Goal: Task Accomplishment & Management: Complete application form

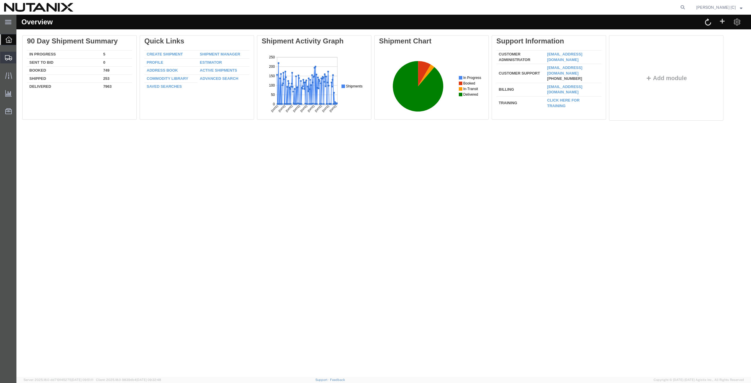
click at [0, 0] on span "Create from Template" at bounding box center [0, 0] width 0 height 0
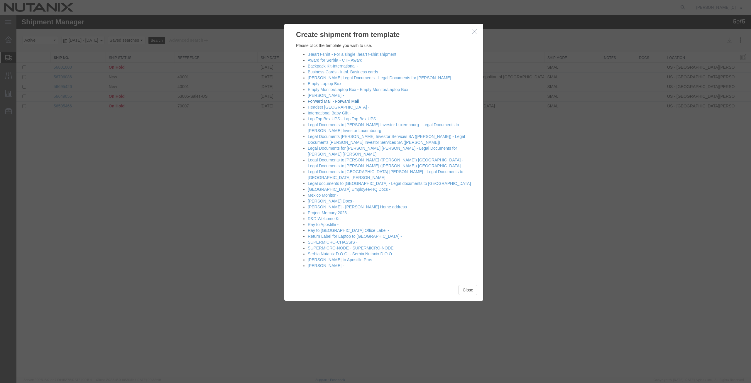
click at [321, 101] on link "Forward Mail - Forward Mail" at bounding box center [333, 101] width 51 height 5
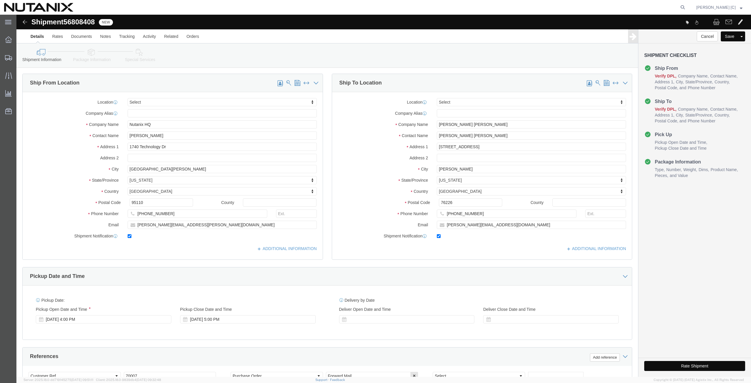
select select
drag, startPoint x: 466, startPoint y: 123, endPoint x: 238, endPoint y: 130, distance: 228.5
click div "Ship From Location Location My Profile Location [GEOGRAPHIC_DATA] - [GEOGRAPHIC…"
click input "[PERSON_NAME] [PERSON_NAME]"
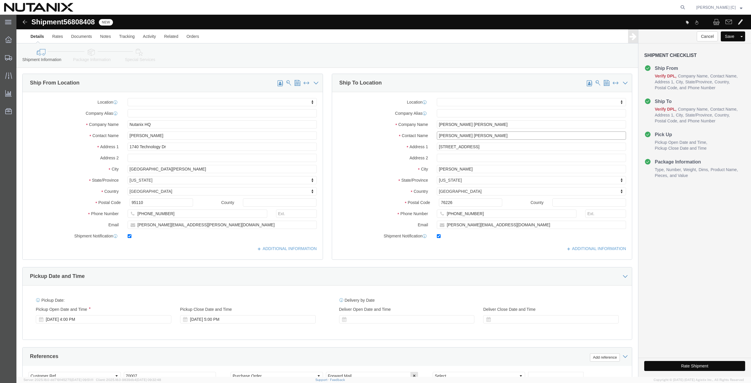
drag, startPoint x: 455, startPoint y: 122, endPoint x: 254, endPoint y: 136, distance: 202.2
click div "Ship From Location Location My Profile Location [GEOGRAPHIC_DATA] - [GEOGRAPHIC…"
type input "[PERSON_NAME]"
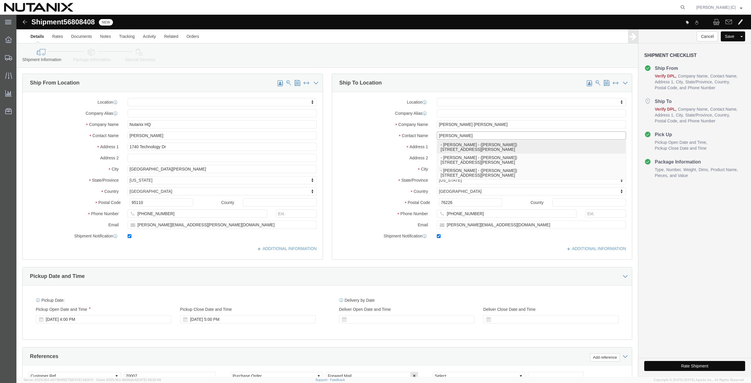
click p "- [PERSON_NAME] - ([PERSON_NAME]) [STREET_ADDRESS][PERSON_NAME]"
select select
type input "[PERSON_NAME]"
type input "[STREET_ADDRESS][PERSON_NAME]"
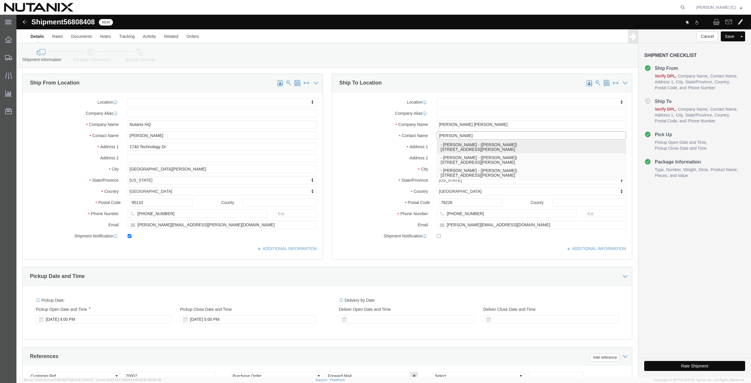
type input "Reno"
type input "89521"
checkbox input "false"
select select "NV"
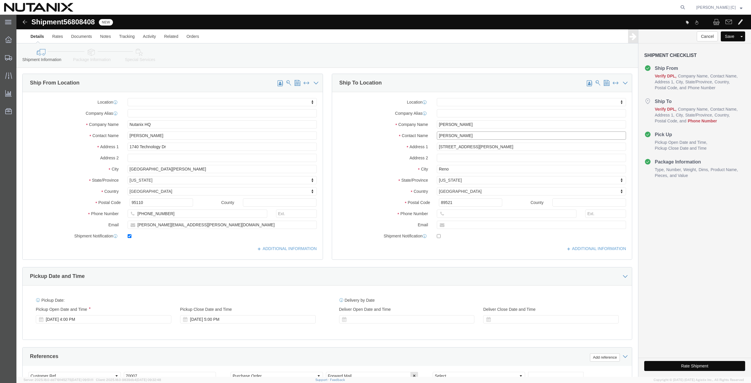
type input "[PERSON_NAME]"
click input "text"
paste input "[PHONE_NUMBER]"
type input "[PHONE_NUMBER]"
click input "text"
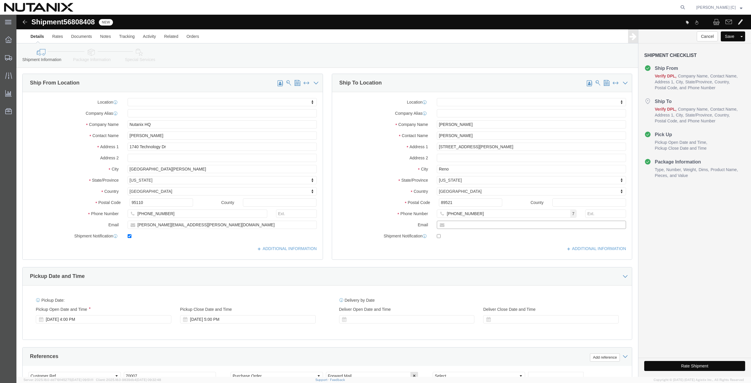
paste input "[PERSON_NAME][EMAIL_ADDRESS][PERSON_NAME][DOMAIN_NAME]"
type input "[PERSON_NAME][EMAIL_ADDRESS][PERSON_NAME][DOMAIN_NAME]"
click input "checkbox"
checkbox input "true"
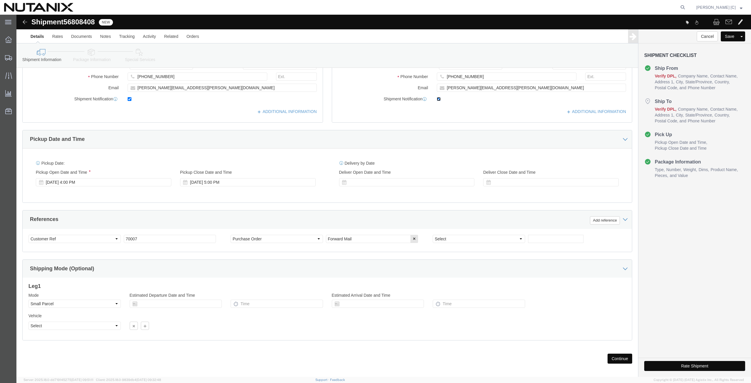
scroll to position [142, 0]
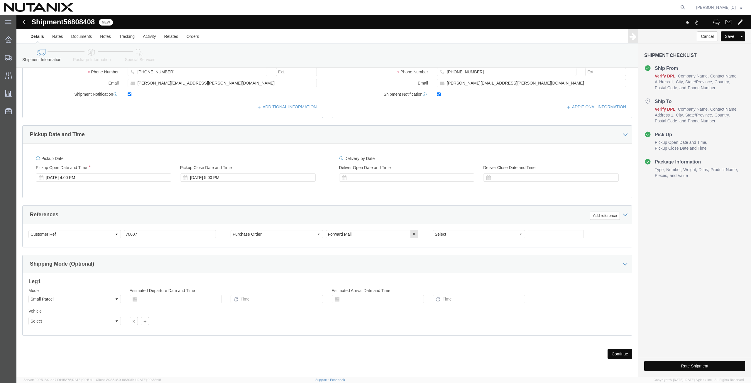
click button "Continue"
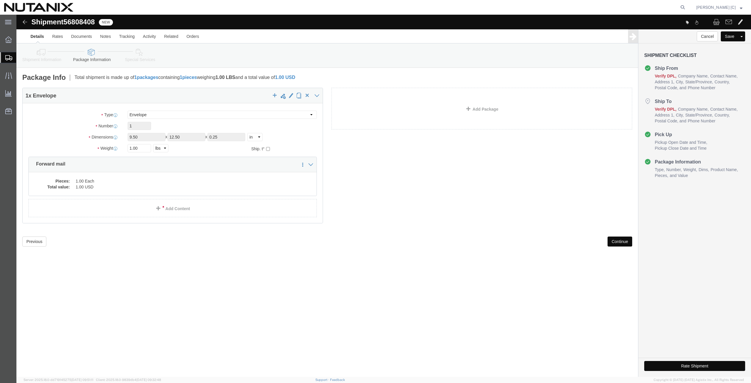
drag, startPoint x: 595, startPoint y: 226, endPoint x: 588, endPoint y: 235, distance: 11.9
click button "Continue"
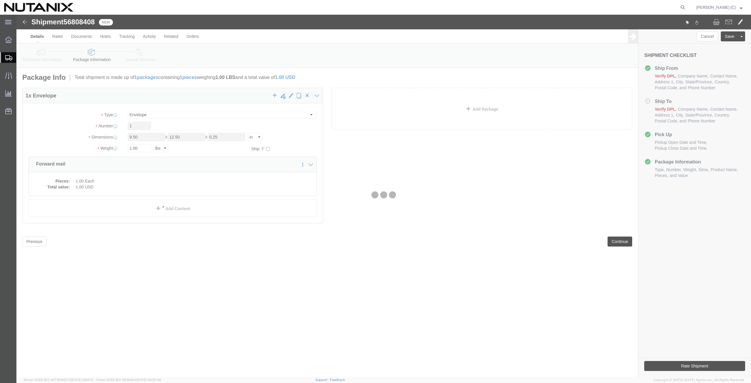
select select
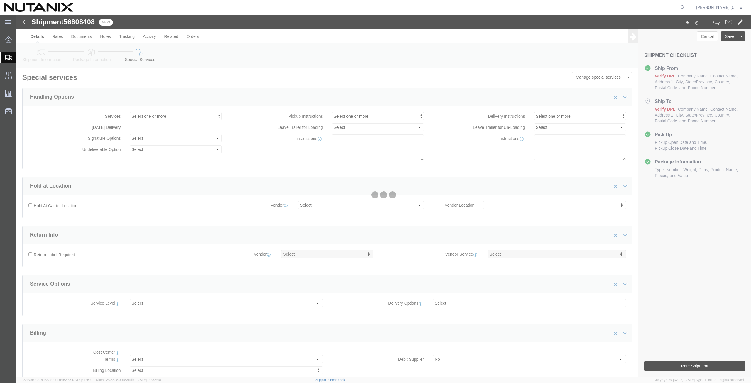
select select "COSTCENTER"
select select "48694"
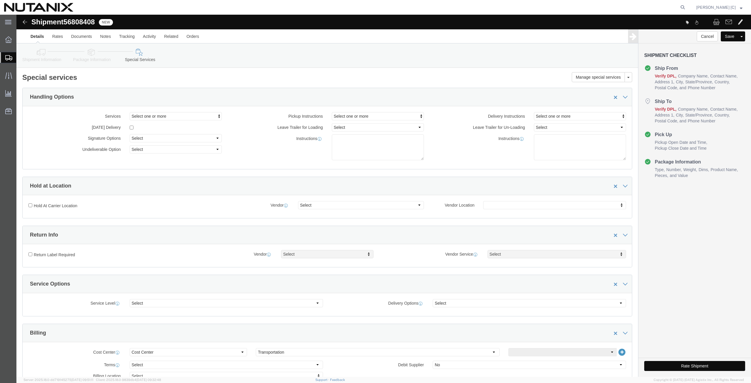
scroll to position [204, 0]
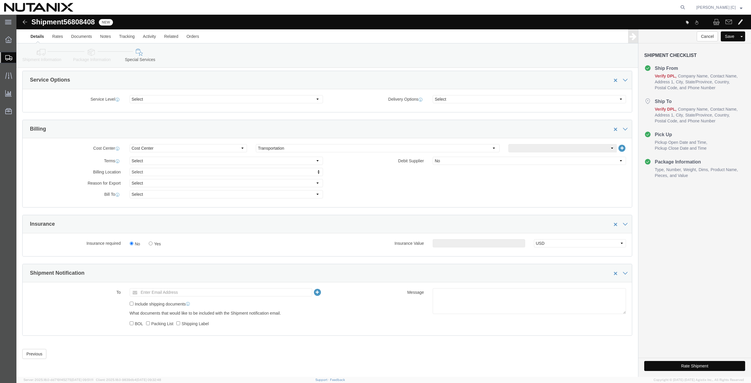
click button "Rate Shipment"
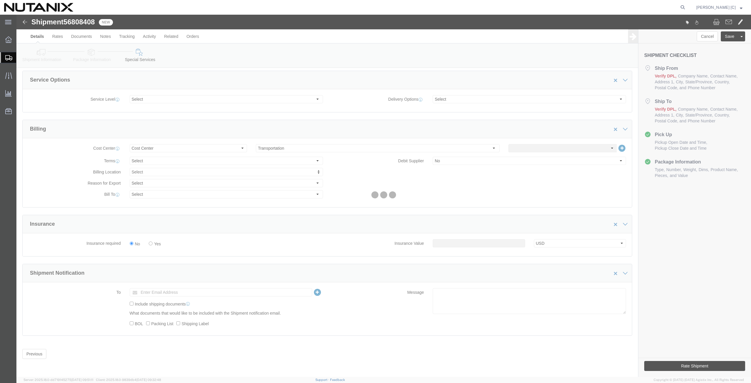
scroll to position [0, 0]
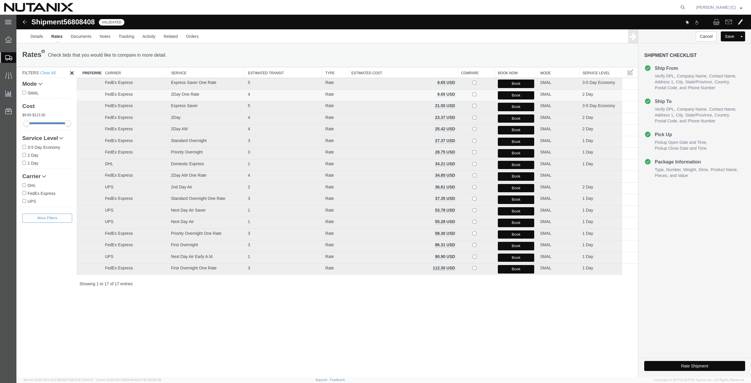
click at [510, 95] on button "Book" at bounding box center [516, 95] width 36 height 9
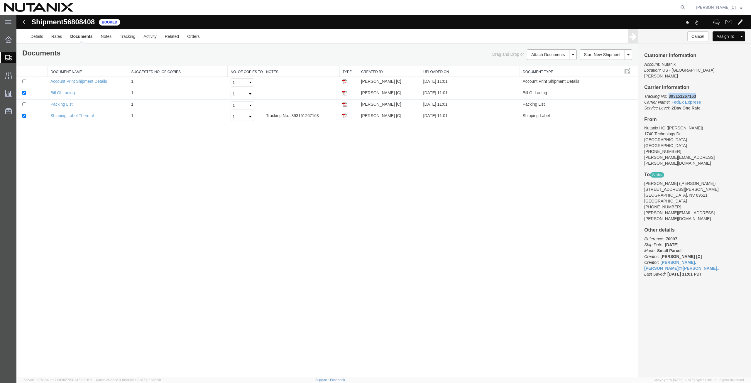
drag, startPoint x: 697, startPoint y: 88, endPoint x: 670, endPoint y: 92, distance: 27.5
click at [670, 93] on p "Tracking No: 393151267163 Carrier Name: FedEx Express FedEx Express Service Lev…" at bounding box center [695, 102] width 101 height 18
copy b "393151267163"
click at [345, 117] on img at bounding box center [345, 116] width 5 height 5
click at [0, 0] on span "Create from Template" at bounding box center [0, 0] width 0 height 0
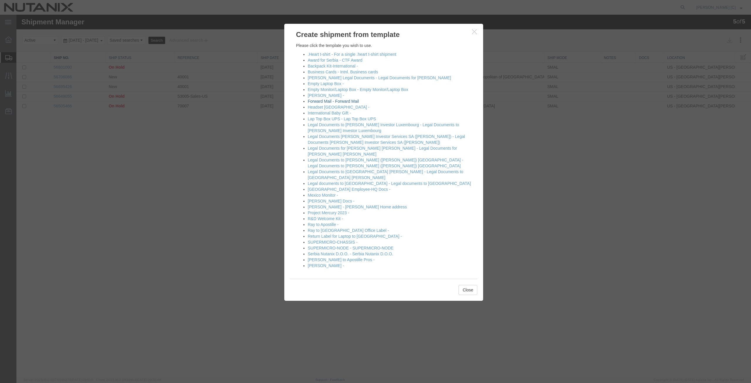
click at [315, 101] on link "Forward Mail - Forward Mail" at bounding box center [333, 101] width 51 height 5
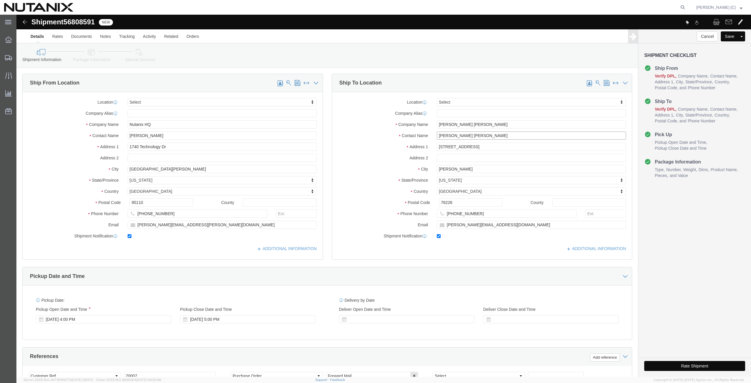
click div "Ship From Location Location Select Select My Profile Location [GEOGRAPHIC_DATA]…"
type input "[PERSON_NAME]"
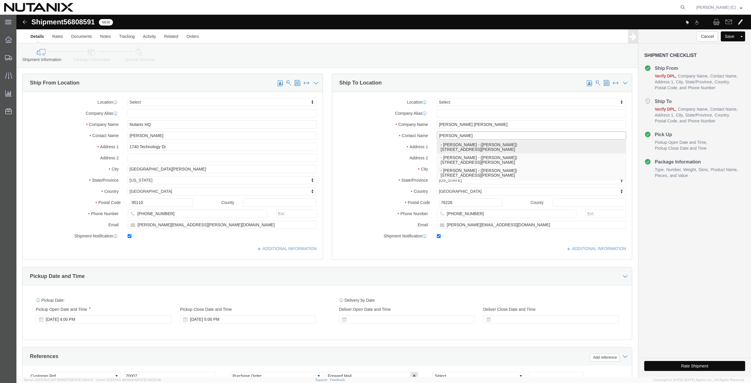
click p "- [PERSON_NAME] - ([PERSON_NAME]) [STREET_ADDRESS][PERSON_NAME]"
type input "[PERSON_NAME]"
type input "[STREET_ADDRESS][PERSON_NAME]"
type input "#M7"
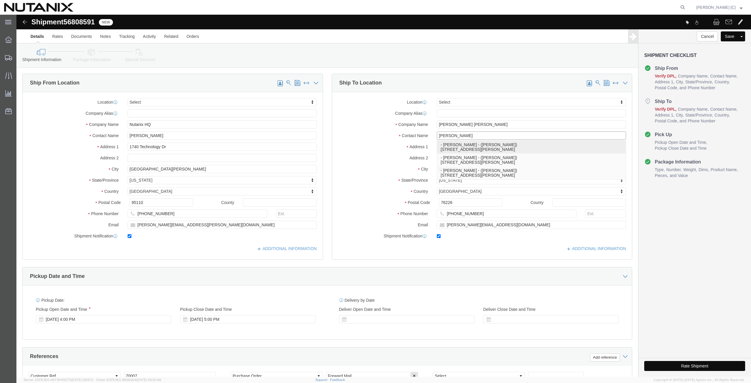
type input "[GEOGRAPHIC_DATA]"
type input "98262"
type input "2538829555"
type input "[EMAIL_ADDRESS][PERSON_NAME][DOMAIN_NAME]"
select select "WA"
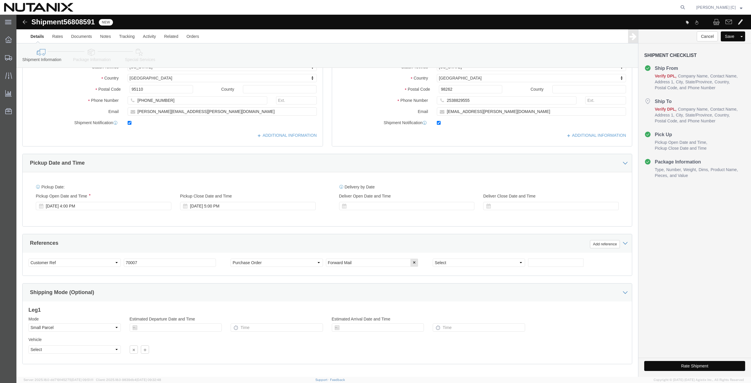
scroll to position [142, 0]
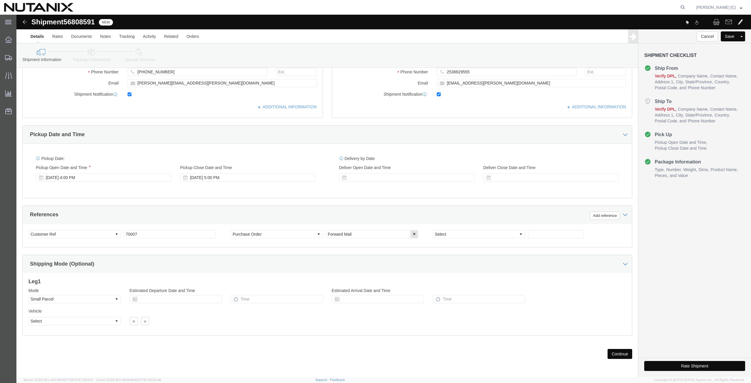
type input "[PERSON_NAME]"
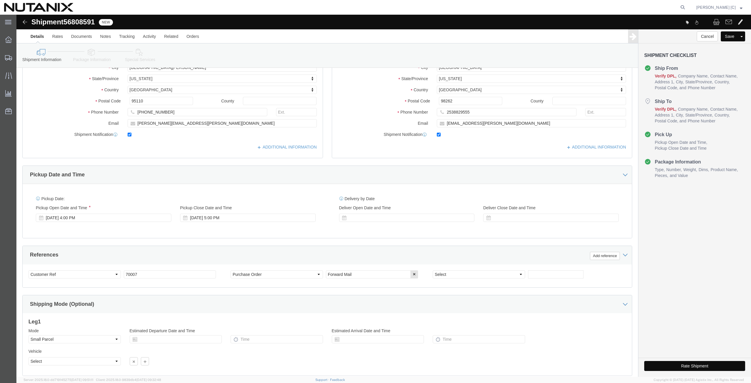
scroll to position [137, 0]
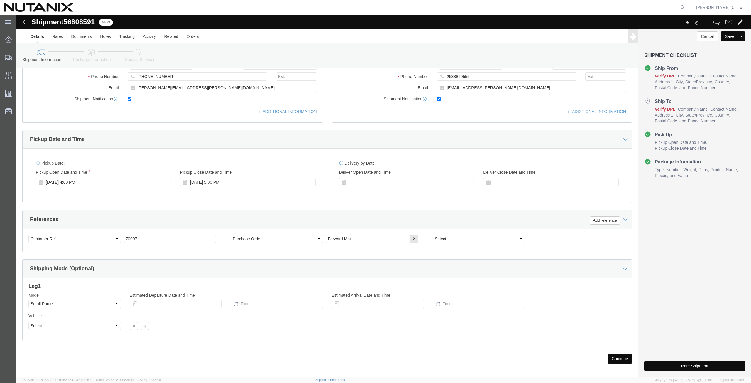
click button "Continue"
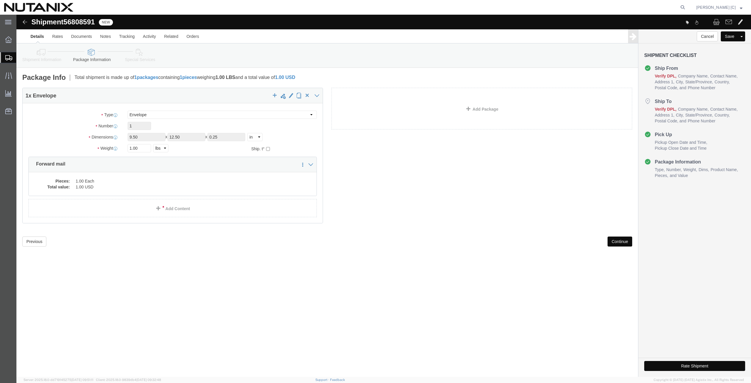
click button "Continue"
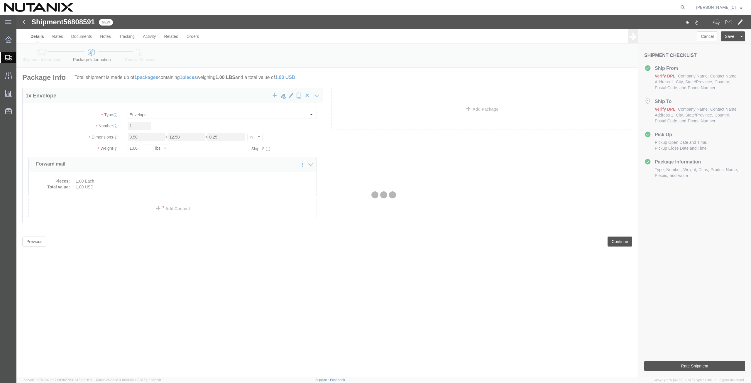
select select
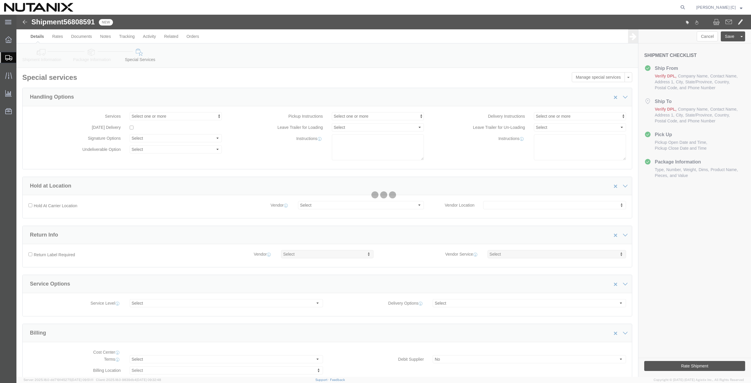
select select "COSTCENTER"
select select "48694"
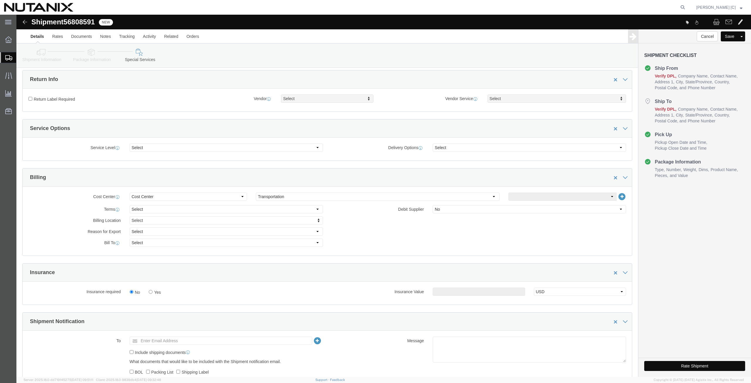
scroll to position [204, 0]
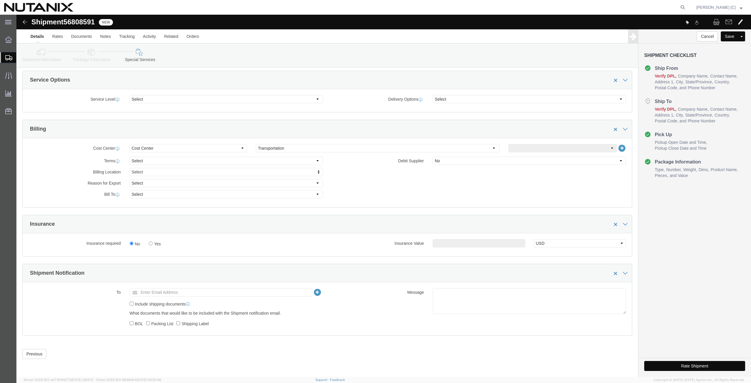
click button "Rate Shipment"
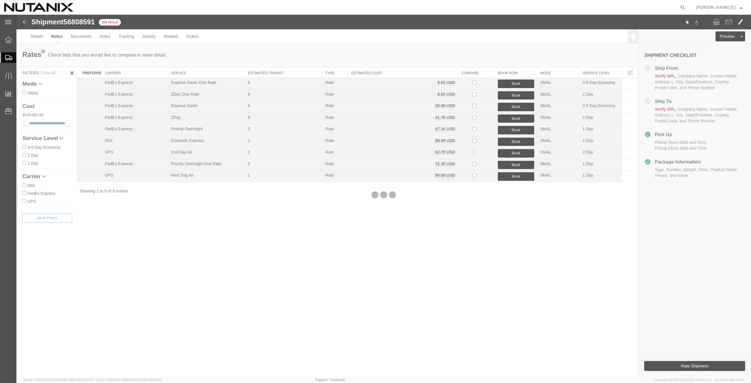
scroll to position [0, 0]
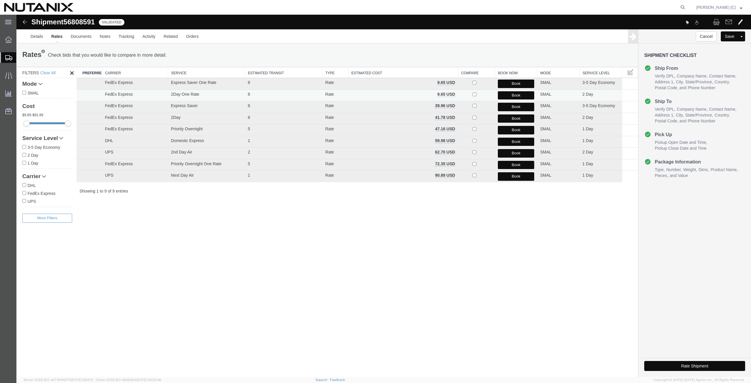
click at [506, 94] on button "Book" at bounding box center [516, 95] width 36 height 9
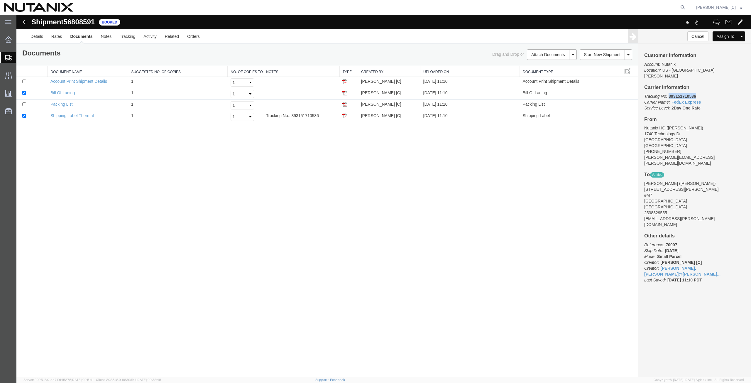
drag, startPoint x: 699, startPoint y: 91, endPoint x: 669, endPoint y: 92, distance: 30.3
click at [669, 93] on p "Tracking No: 393151710536 Carrier Name: FedEx Express FedEx Express Service Lev…" at bounding box center [695, 102] width 101 height 18
copy b "393151710536"
click at [345, 116] on img at bounding box center [345, 116] width 5 height 5
click at [682, 7] on agx-global-search at bounding box center [594, 7] width 188 height 15
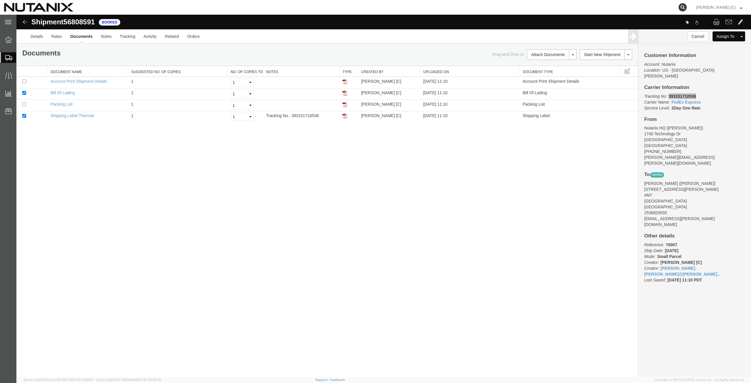
click at [686, 8] on icon at bounding box center [683, 7] width 8 height 8
click at [509, 7] on input "search" at bounding box center [589, 7] width 178 height 14
paste input "392780197685"
type input "392780197685"
click at [543, 6] on input "392780197685" at bounding box center [589, 7] width 178 height 14
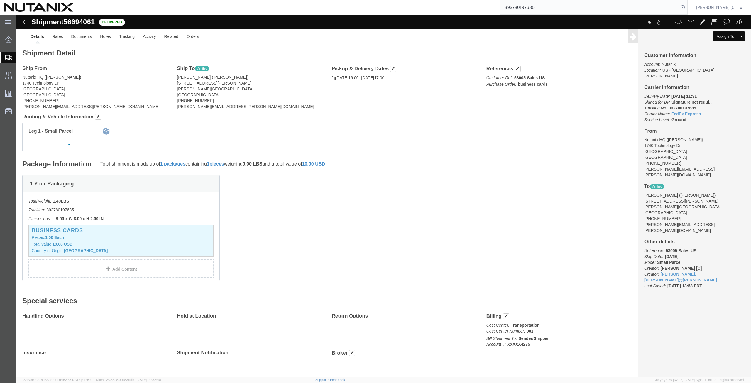
click link "Clone Shipment"
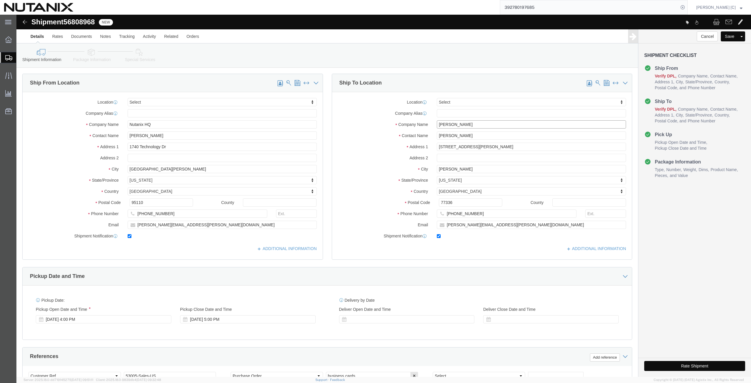
drag, startPoint x: 445, startPoint y: 110, endPoint x: 376, endPoint y: 114, distance: 69.1
click div "Location Select Select My Profile Location [GEOGRAPHIC_DATA] - [GEOGRAPHIC_DATA…"
paste input "[PERSON_NAME]"
type input "[PERSON_NAME]"
drag, startPoint x: 446, startPoint y: 119, endPoint x: 369, endPoint y: 125, distance: 77.1
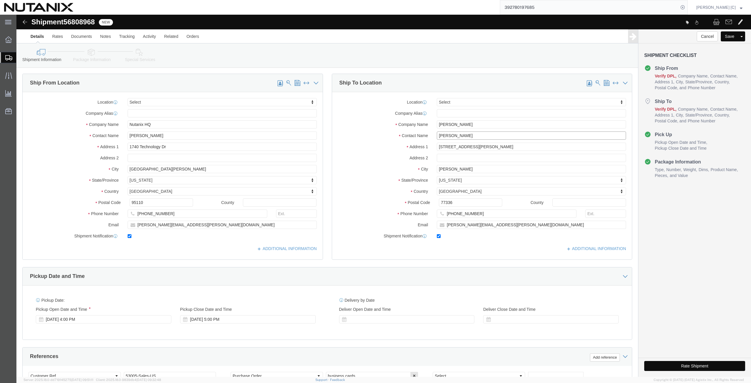
click div "Contact Name [PERSON_NAME]"
paste input "[PERSON_NAME]"
type input "[PERSON_NAME]"
click button "Cancel"
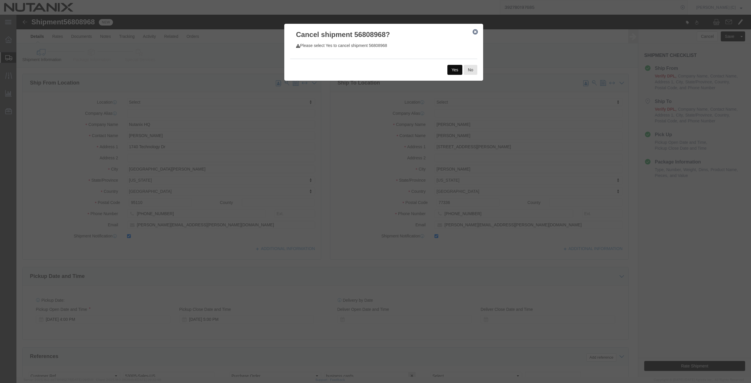
click button "Yes"
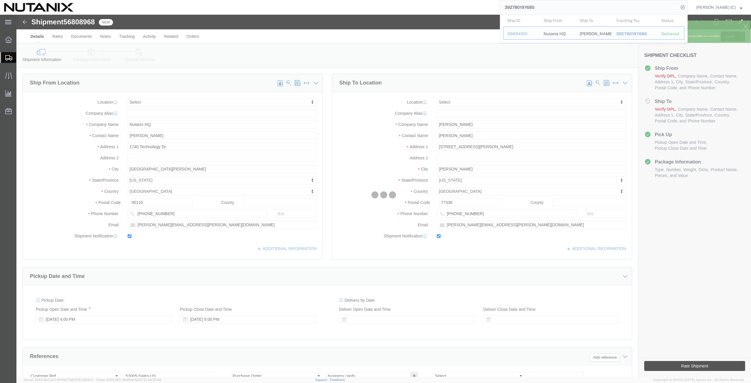
drag, startPoint x: 551, startPoint y: 9, endPoint x: 413, endPoint y: 7, distance: 138.3
click at [413, 7] on div "392780197685 Ship ID Ship From Ship To Tracking Nu. Status Ship ID 56694061 Shi…" at bounding box center [382, 7] width 611 height 15
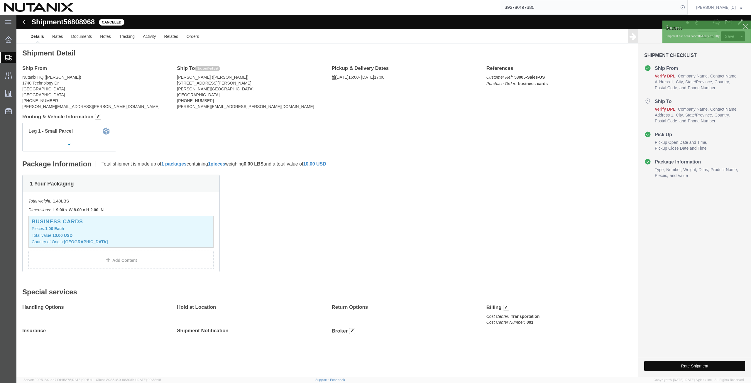
paste input "661644437"
type input "392661644437"
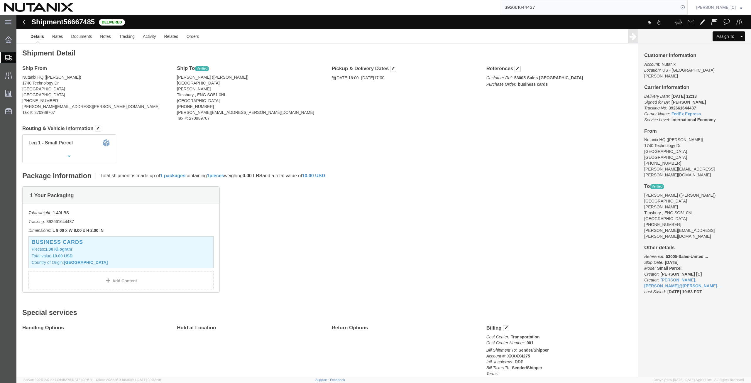
click link "Clone Shipment"
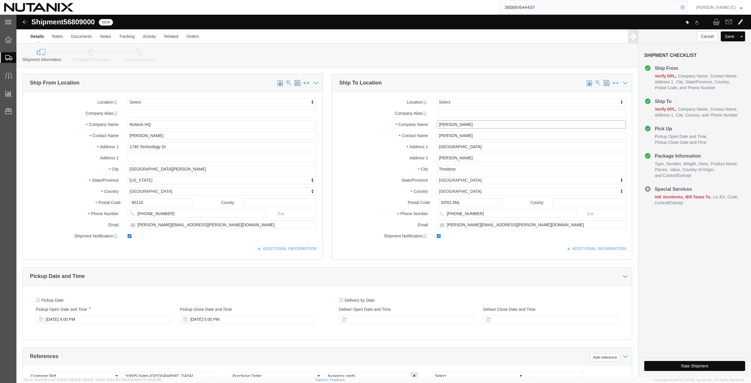
drag, startPoint x: 451, startPoint y: 111, endPoint x: 382, endPoint y: 118, distance: 69.0
click div "Location Select Select My Profile Location [GEOGRAPHIC_DATA] - [GEOGRAPHIC_DATA…"
paste input "[PERSON_NAME]"
type input "[PERSON_NAME]"
click div "Ship From Location Location Select Select My Profile Location [GEOGRAPHIC_DATA]…"
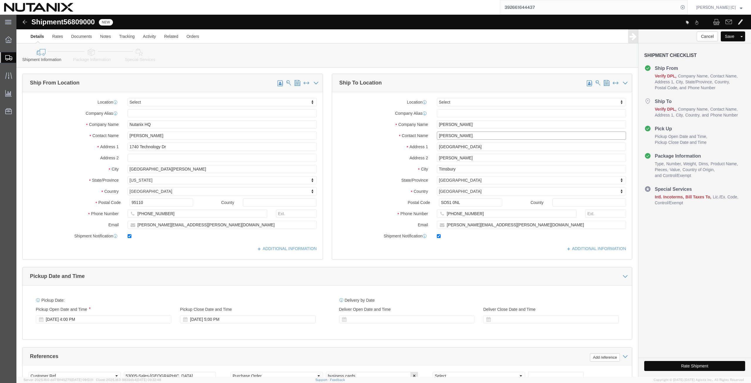
paste input "[PERSON_NAME]"
type input "[PERSON_NAME]"
drag, startPoint x: 361, startPoint y: 131, endPoint x: 329, endPoint y: 139, distance: 32.8
click div "Location Select Select My Profile Location [GEOGRAPHIC_DATA] - [GEOGRAPHIC_DATA…"
paste input "[STREET_ADDRESS]"
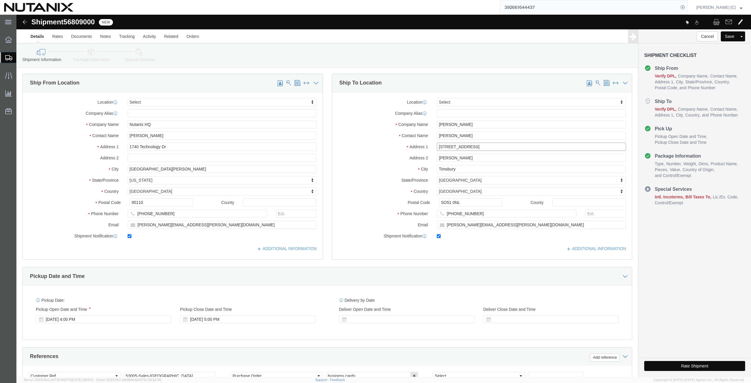
type input "[STREET_ADDRESS]"
drag, startPoint x: 442, startPoint y: 144, endPoint x: 374, endPoint y: 148, distance: 68.2
click div "Location Select Select My Profile Location [GEOGRAPHIC_DATA] - [GEOGRAPHIC_DATA…"
drag, startPoint x: 443, startPoint y: 156, endPoint x: 385, endPoint y: 157, distance: 57.5
click div "City Timsbury"
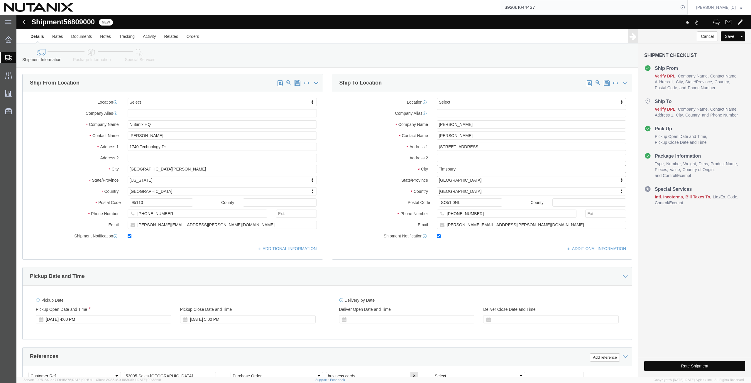
paste input "General [PERSON_NAME][GEOGRAPHIC_DATA]"
type input "General [PERSON_NAME][GEOGRAPHIC_DATA]"
drag, startPoint x: 437, startPoint y: 153, endPoint x: 419, endPoint y: 152, distance: 18.2
click input "General [PERSON_NAME][GEOGRAPHIC_DATA]"
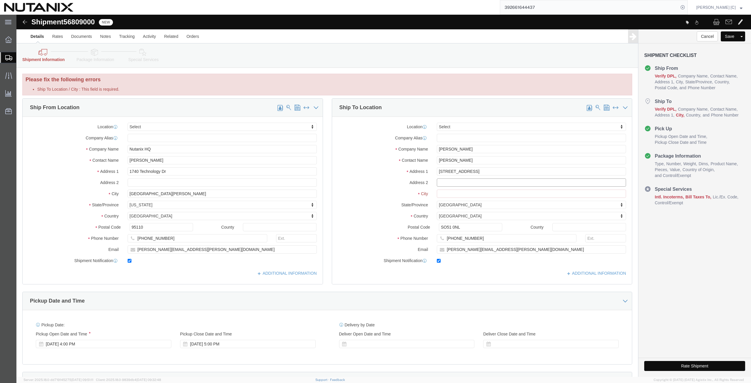
click input "text"
paste input "General [PERSON_NAME][GEOGRAPHIC_DATA]"
click input "General [PERSON_NAME][GEOGRAPHIC_DATA]"
paste input "Alberton"
click input "General [PERSON_NAME][GEOGRAPHIC_DATA]"
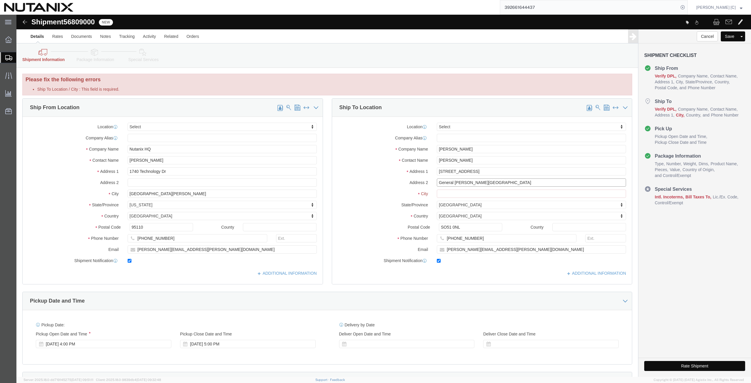
type input "General [PERSON_NAME][GEOGRAPHIC_DATA]"
click div "Location Select Select My Profile Location [GEOGRAPHIC_DATA] - [GEOGRAPHIC_DATA…"
click input "Ship To Location / City : This field is required."
paste input "[GEOGRAPHIC_DATA]"
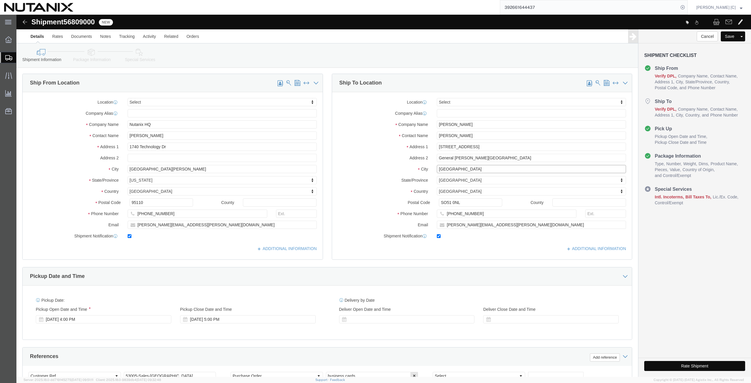
type input "[GEOGRAPHIC_DATA]"
type input "south"
select select
select select "ZA"
drag, startPoint x: 441, startPoint y: 187, endPoint x: 359, endPoint y: 184, distance: 82.5
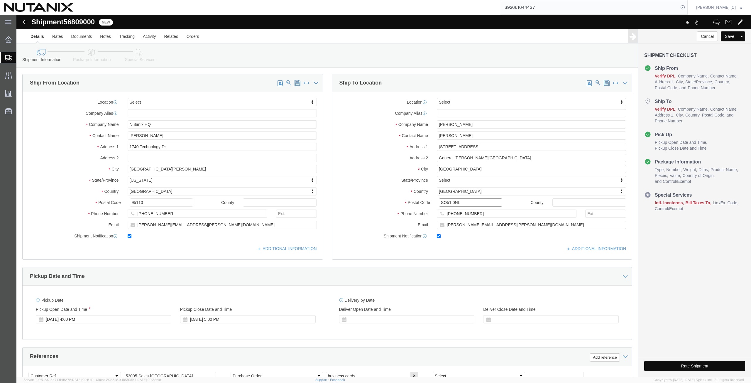
click div "Postal Code SO51 0NL"
paste input "1449"
type input "1449"
drag, startPoint x: 458, startPoint y: 198, endPoint x: 356, endPoint y: 203, distance: 102.3
click div "Phone Number [PHONE_NUMBER]"
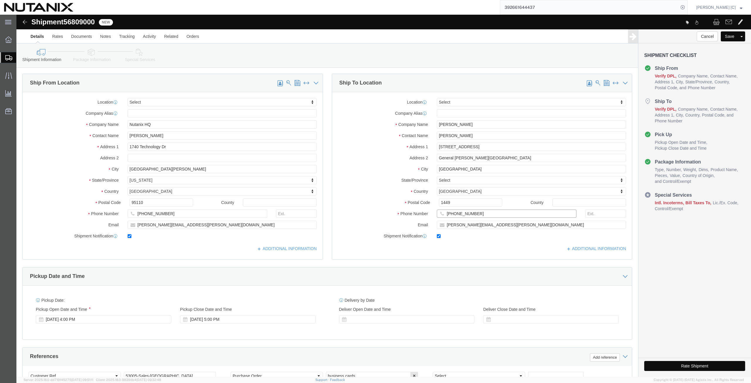
paste input "27 82 997 8502"
type input "27 82 997 8502"
click input "[PERSON_NAME][EMAIL_ADDRESS][PERSON_NAME][DOMAIN_NAME]"
drag, startPoint x: 478, startPoint y: 211, endPoint x: 405, endPoint y: 203, distance: 73.2
click div "Location Select Select My Profile Location [GEOGRAPHIC_DATA] - [GEOGRAPHIC_DATA…"
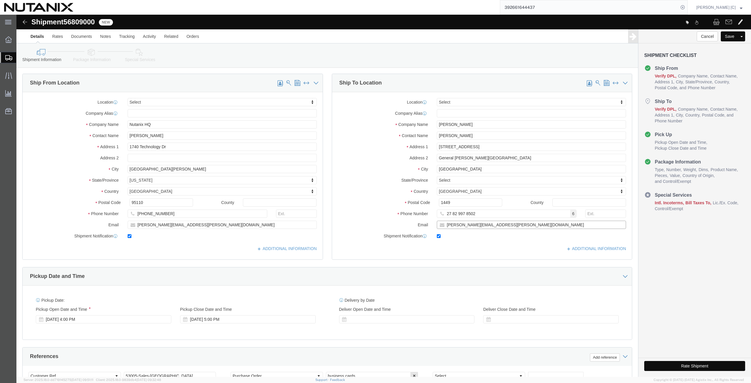
paste input "[PERSON_NAME].fourie"
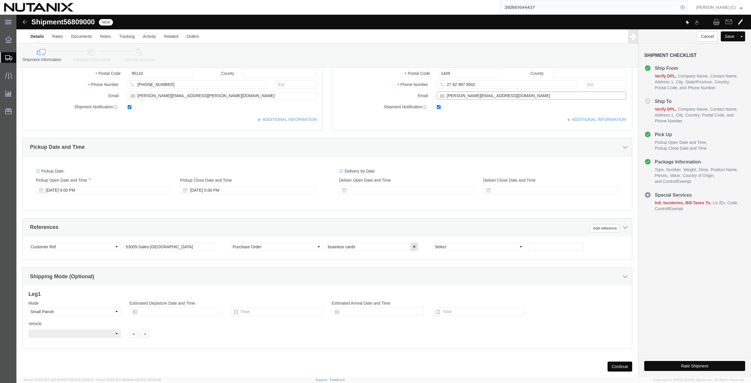
scroll to position [142, 0]
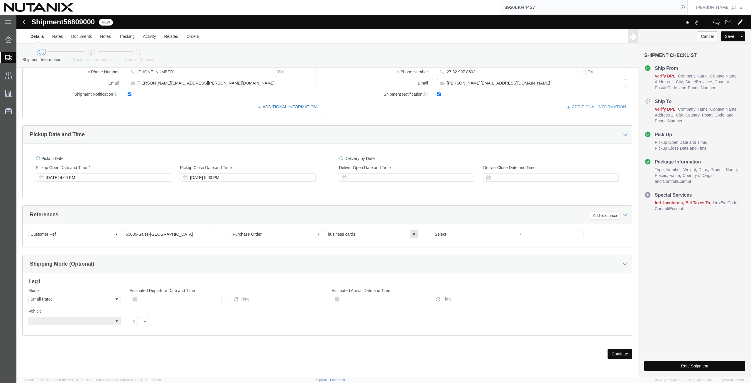
type input "[PERSON_NAME][EMAIL_ADDRESS][DOMAIN_NAME]"
click icon
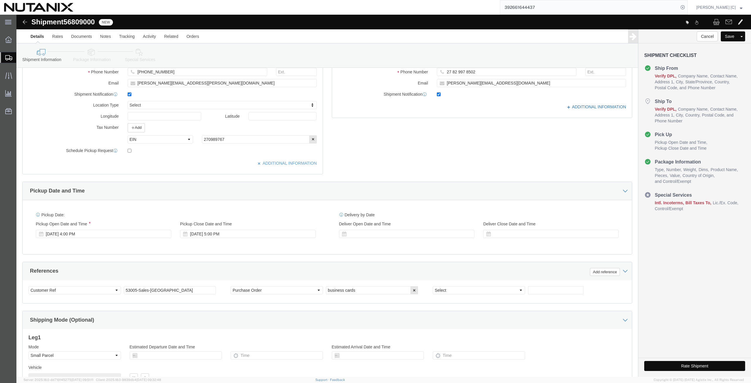
click icon
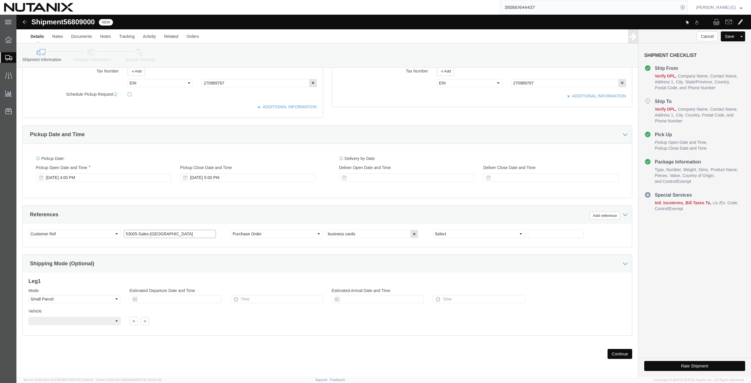
drag, startPoint x: 173, startPoint y: 220, endPoint x: 134, endPoint y: 220, distance: 39.6
click input "53005-Sales-[GEOGRAPHIC_DATA]"
type input "53005-Sales-[GEOGRAPHIC_DATA]"
click button "Continue"
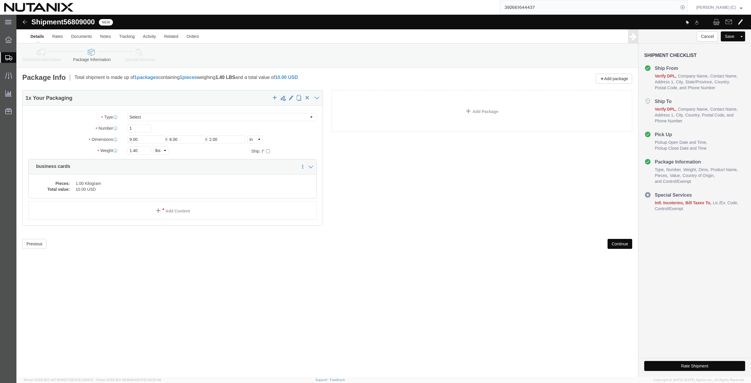
click button "Continue"
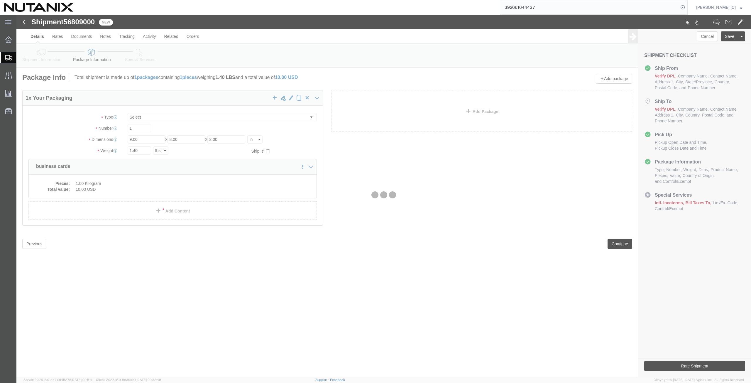
select select
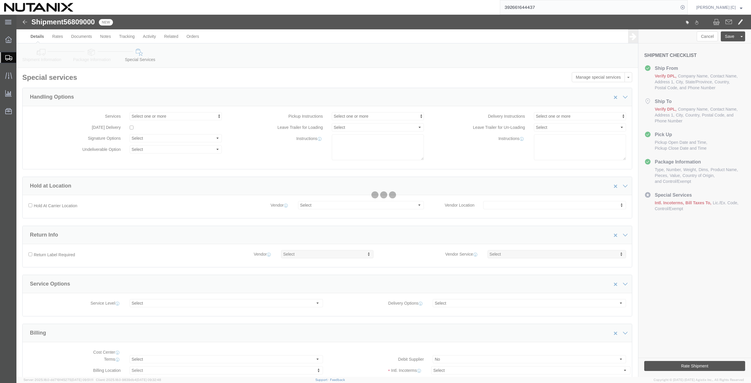
select select "COSTCENTER"
select select "48694"
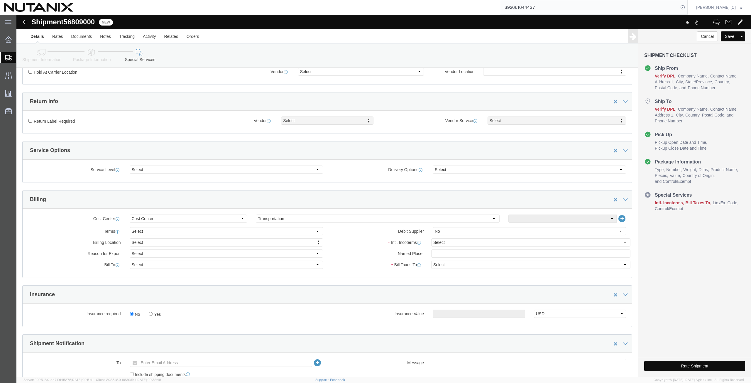
scroll to position [137, 0]
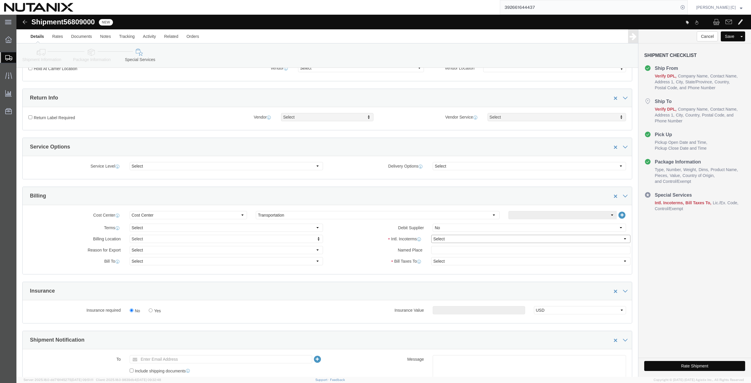
click select "Select Carriage Insurance Paid Carriage Paid To Cost and Freight Cost Insurance…"
select select "DDP"
click select "Select Carriage Insurance Paid Carriage Paid To Cost and Freight Cost Insurance…"
select select "SHIP"
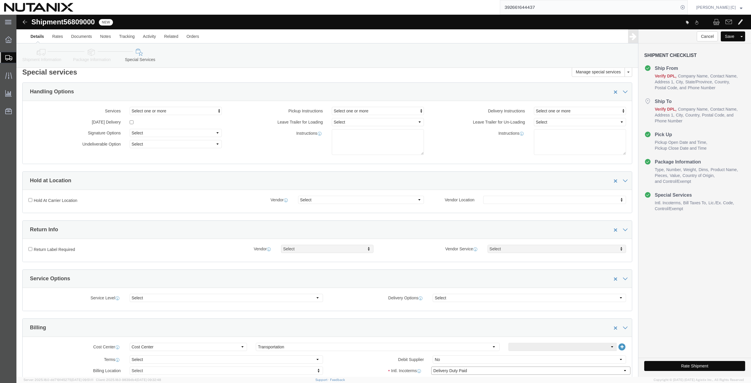
scroll to position [0, 0]
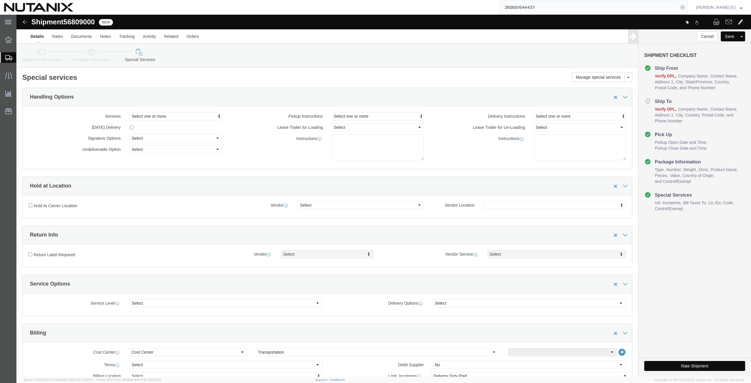
click icon
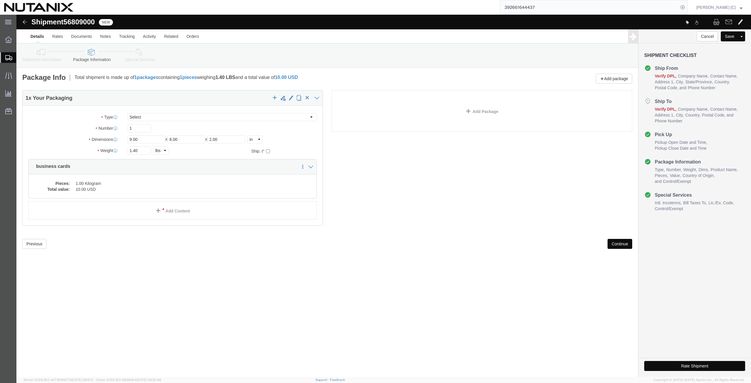
click icon
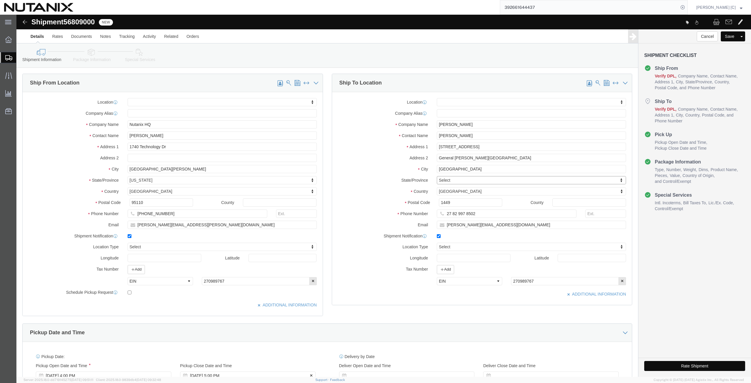
scroll to position [198, 0]
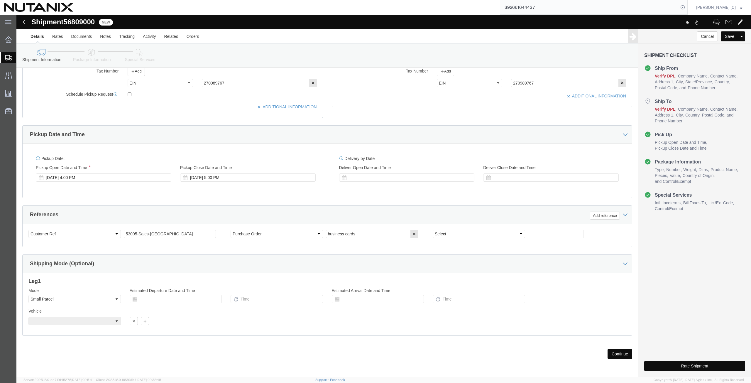
click button "Continue"
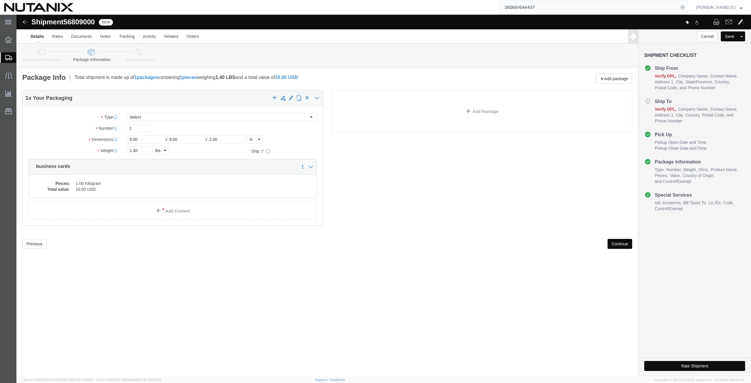
scroll to position [0, 0]
click button "Continue"
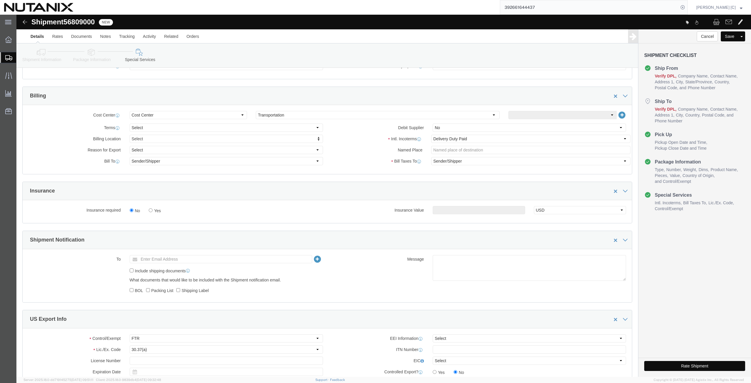
scroll to position [274, 0]
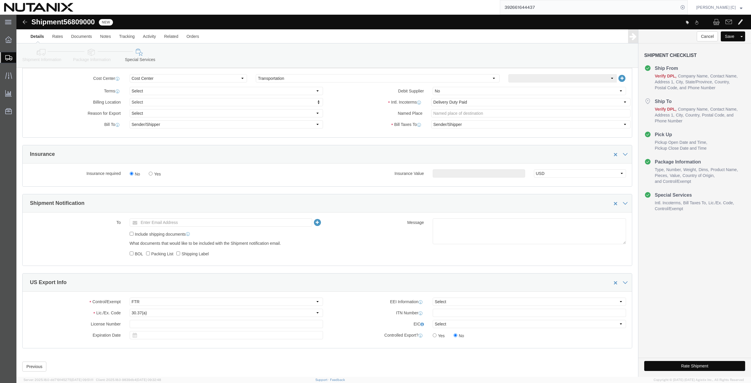
click button "Rate Shipment"
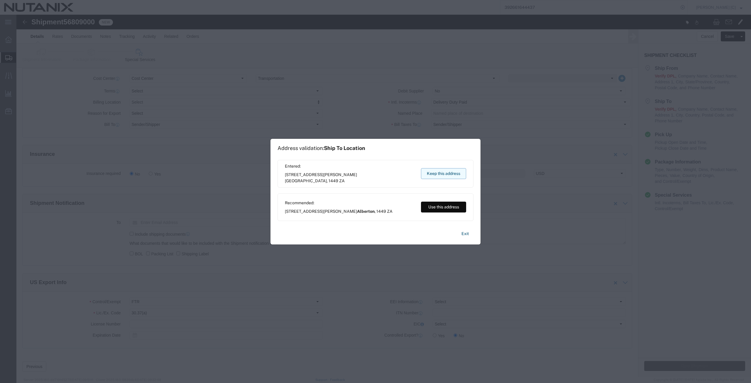
click at [438, 176] on button "Keep this address" at bounding box center [443, 173] width 45 height 11
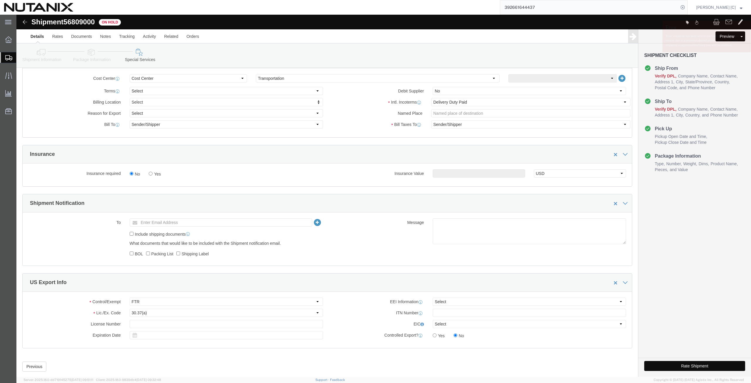
click button "Rate Shipment"
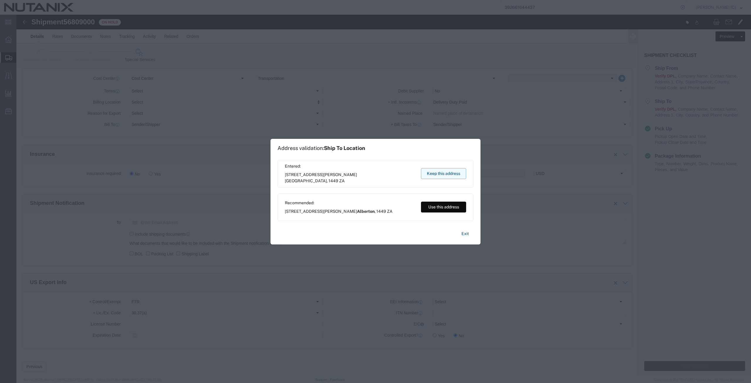
click at [431, 173] on button "Keep this address" at bounding box center [443, 173] width 45 height 11
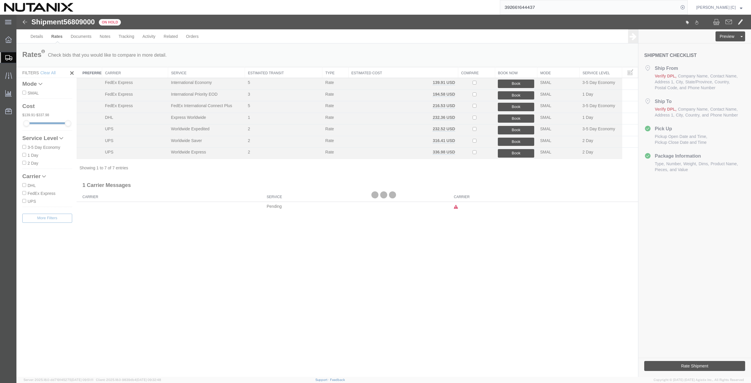
scroll to position [0, 0]
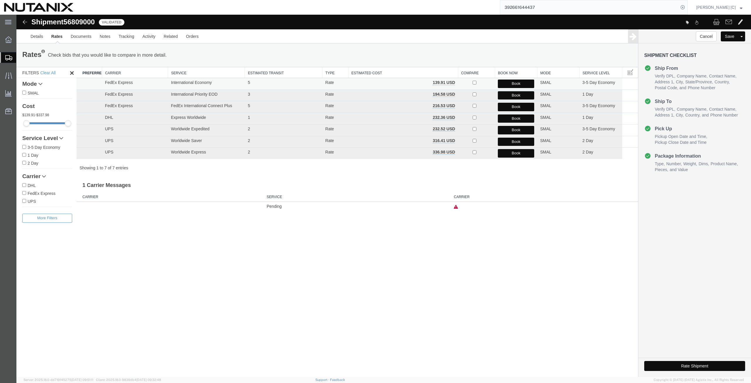
click at [509, 85] on button "Book" at bounding box center [516, 84] width 36 height 9
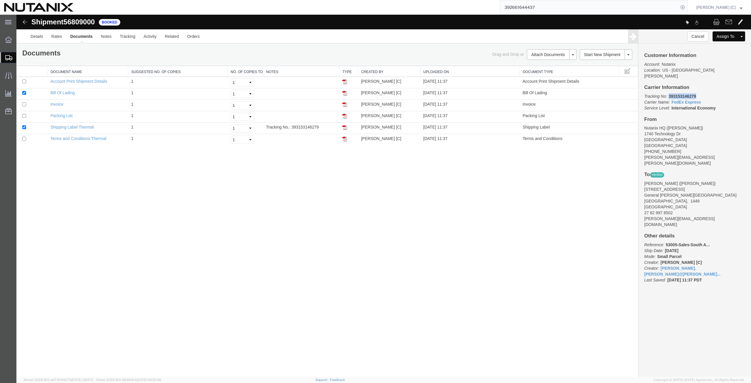
drag, startPoint x: 698, startPoint y: 92, endPoint x: 669, endPoint y: 90, distance: 29.4
click at [669, 93] on p "Tracking No: 393153146279 Carrier Name: FedEx Express FedEx Express Service Lev…" at bounding box center [695, 102] width 101 height 18
copy b "393153146279"
click at [345, 139] on img at bounding box center [345, 138] width 5 height 5
click at [345, 127] on img at bounding box center [345, 127] width 5 height 5
